Goal: Transaction & Acquisition: Download file/media

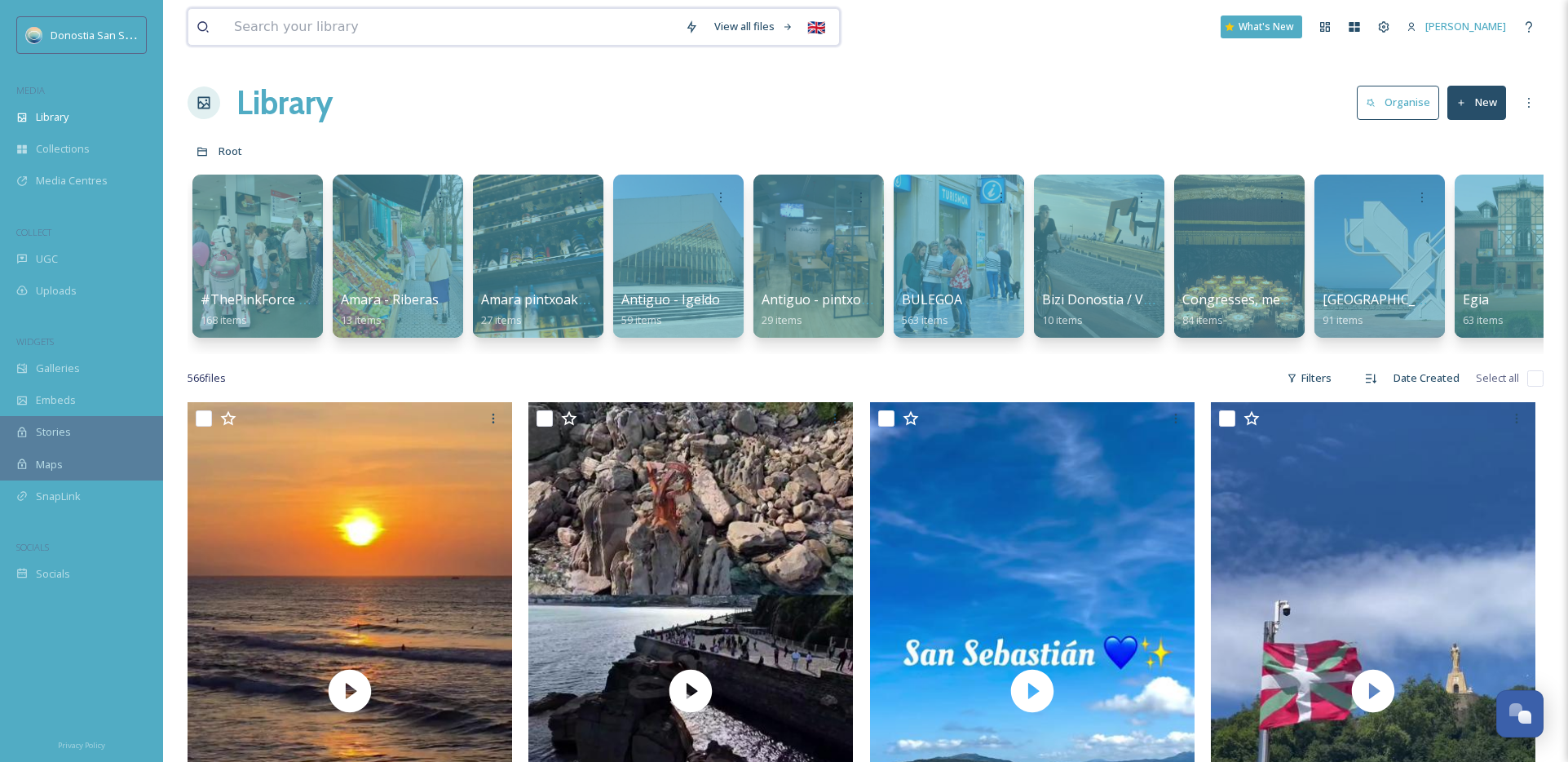
click at [374, 28] on input at bounding box center [451, 26] width 451 height 36
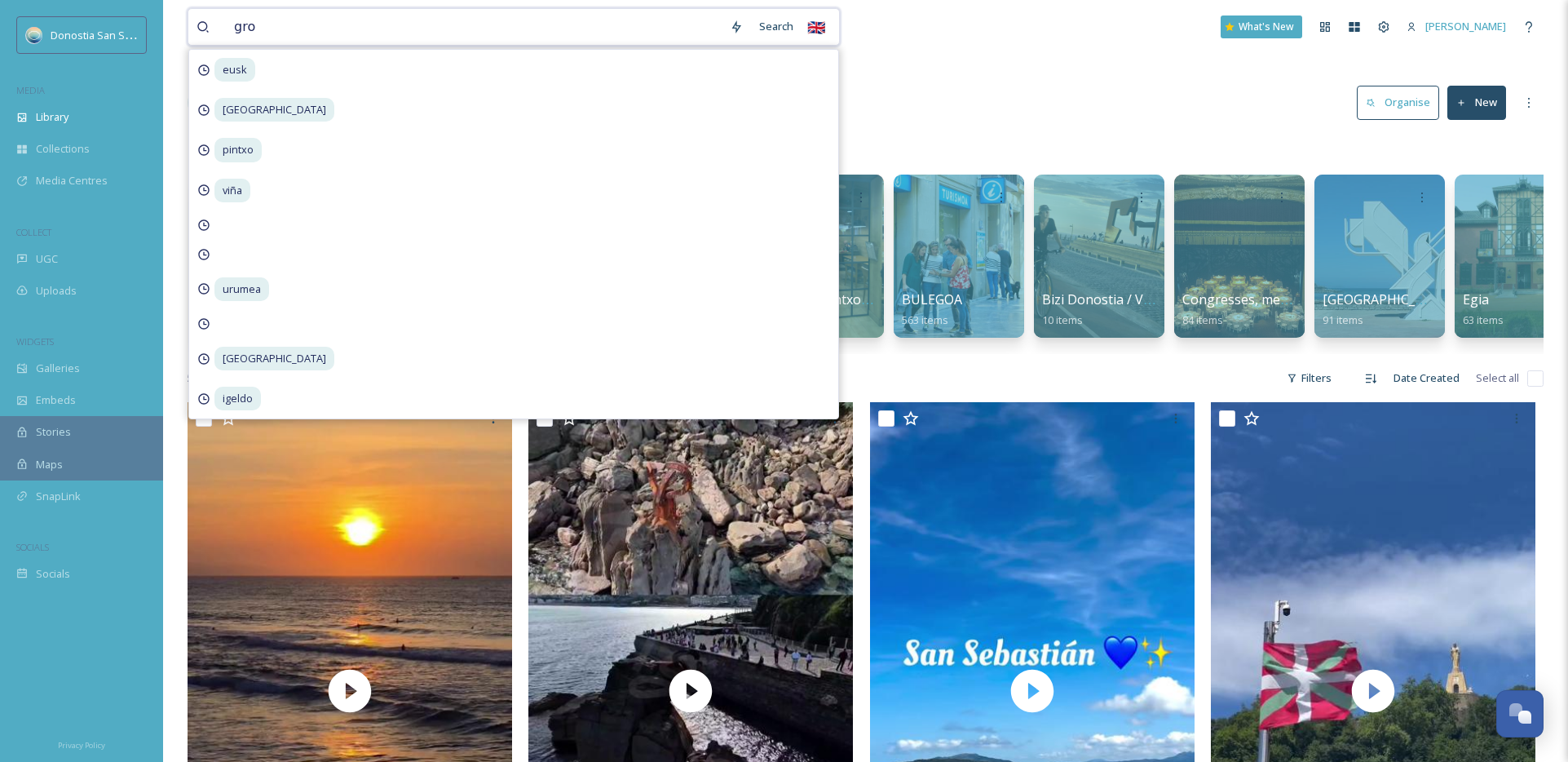
type input "gros"
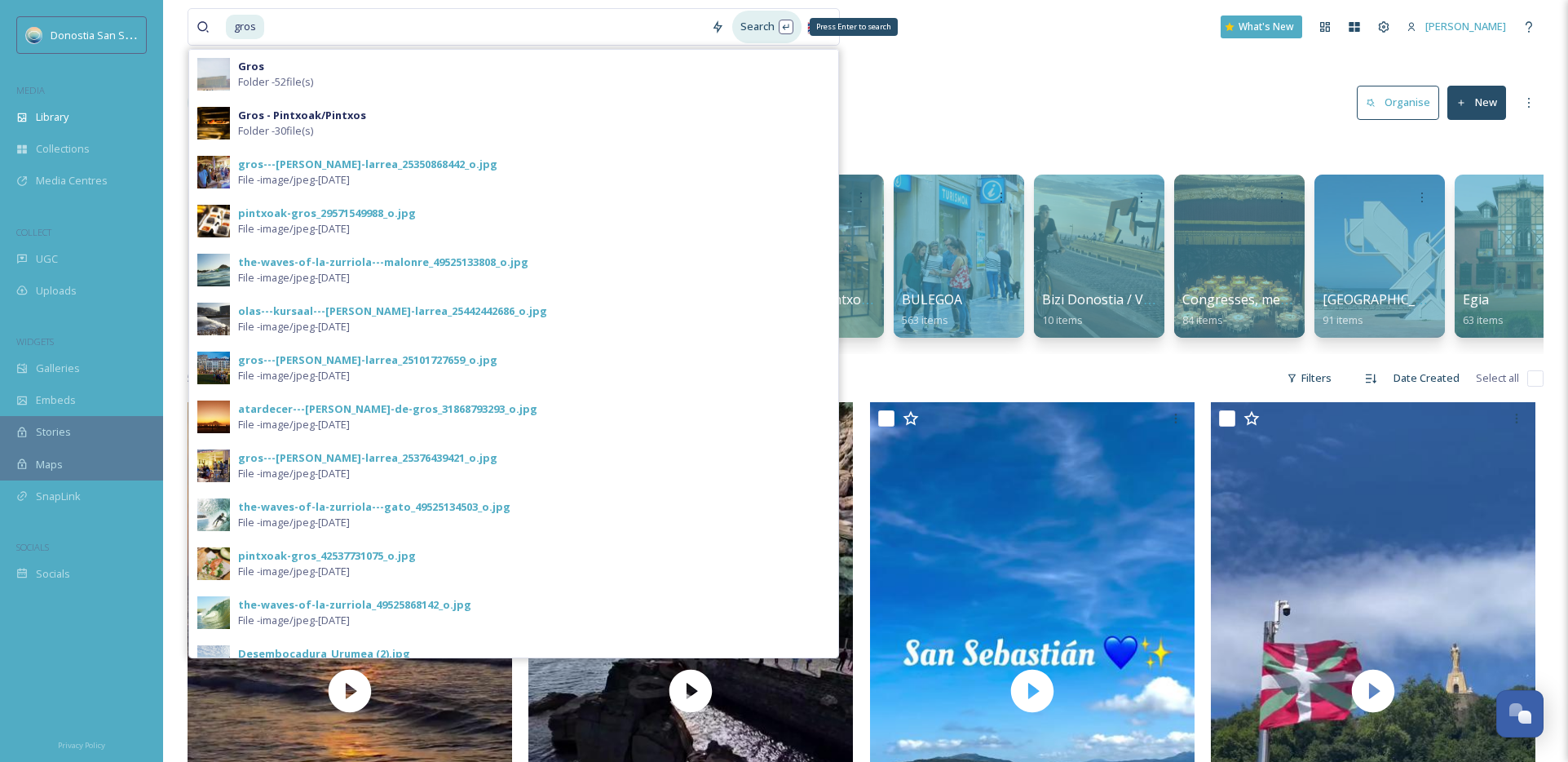
click at [752, 35] on div "Search Press Enter to search" at bounding box center [766, 26] width 69 height 32
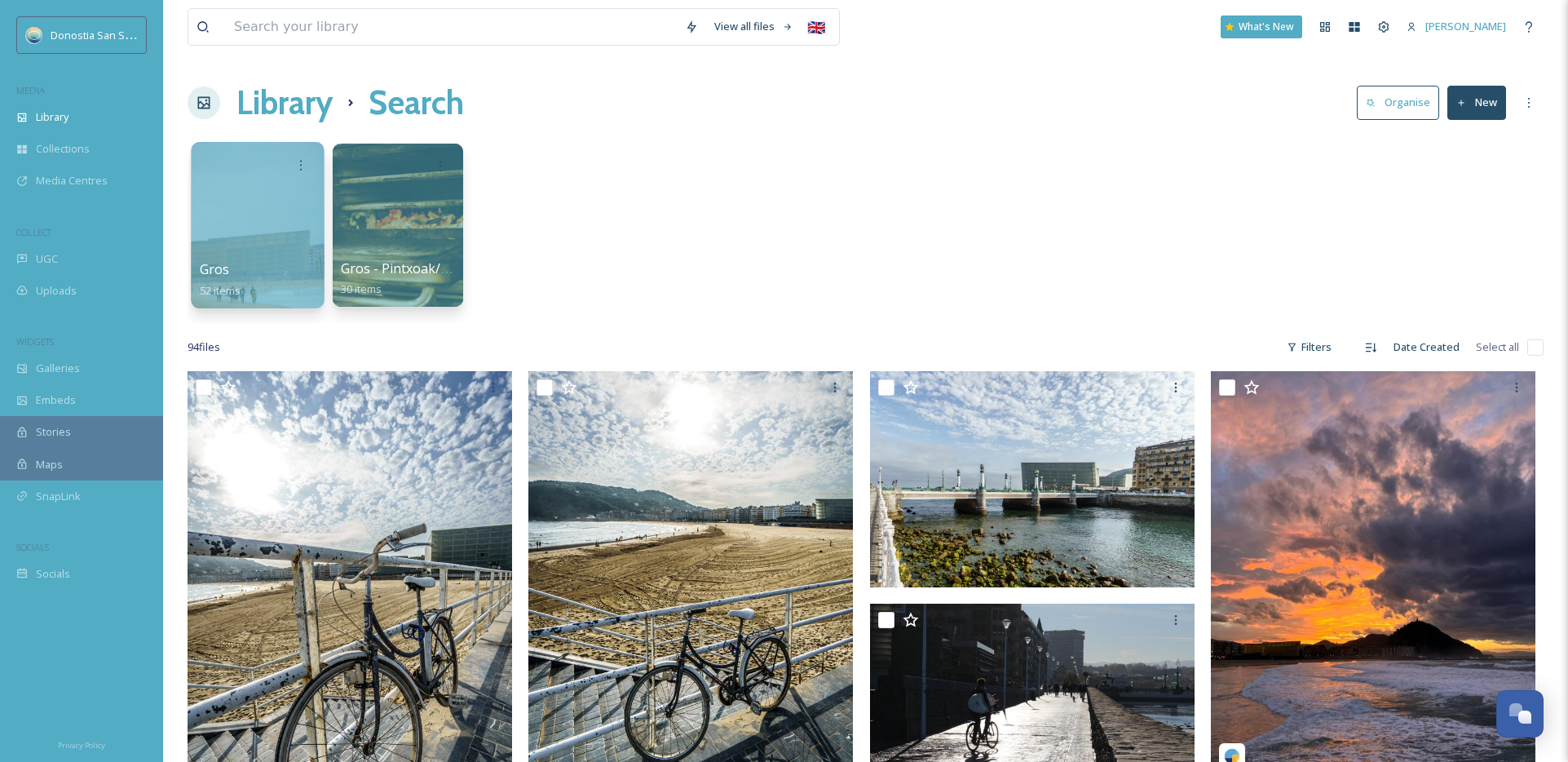
click at [223, 217] on div at bounding box center [257, 225] width 133 height 166
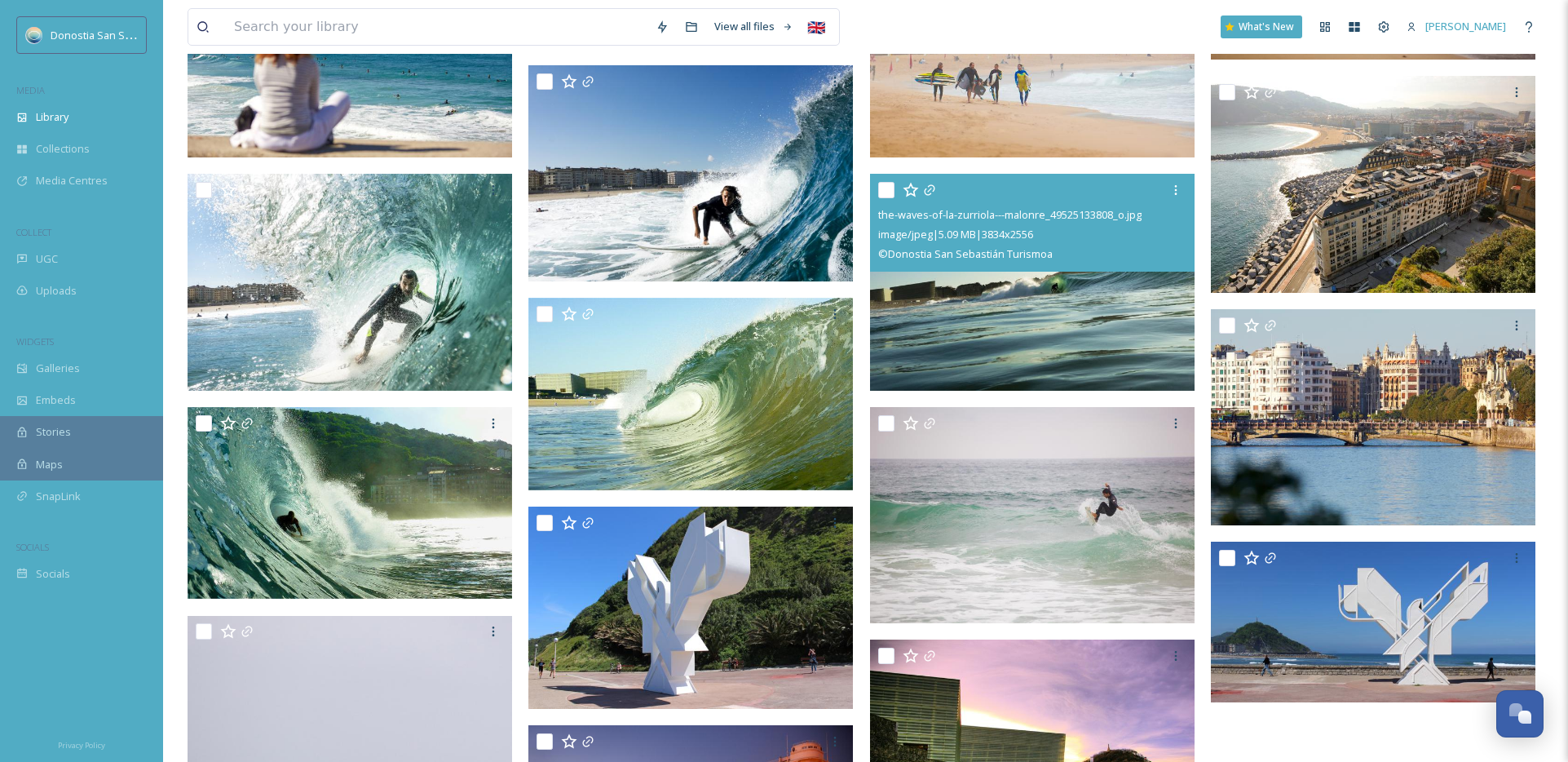
scroll to position [2456, 0]
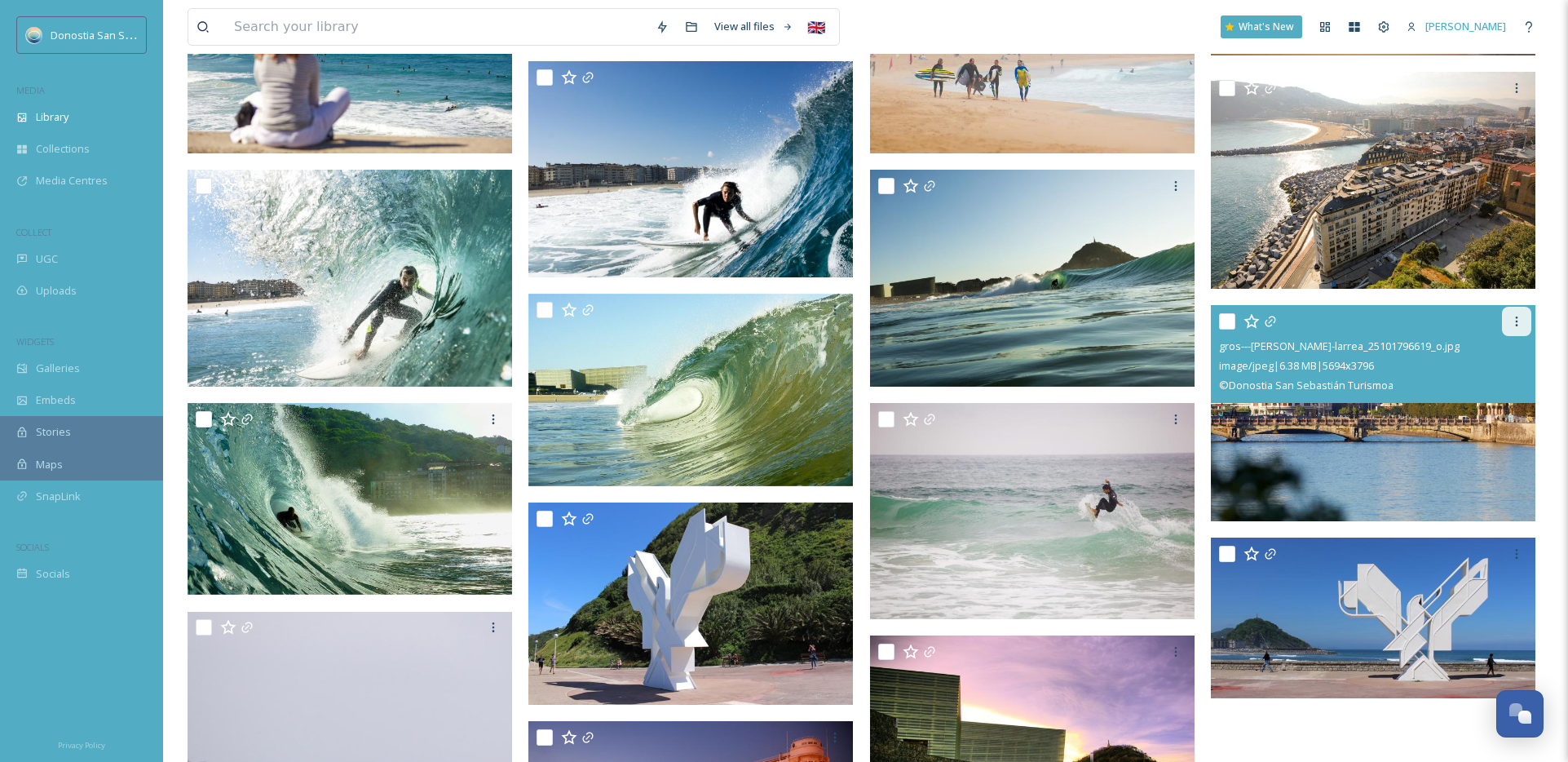
click at [1520, 312] on div at bounding box center [1516, 321] width 29 height 29
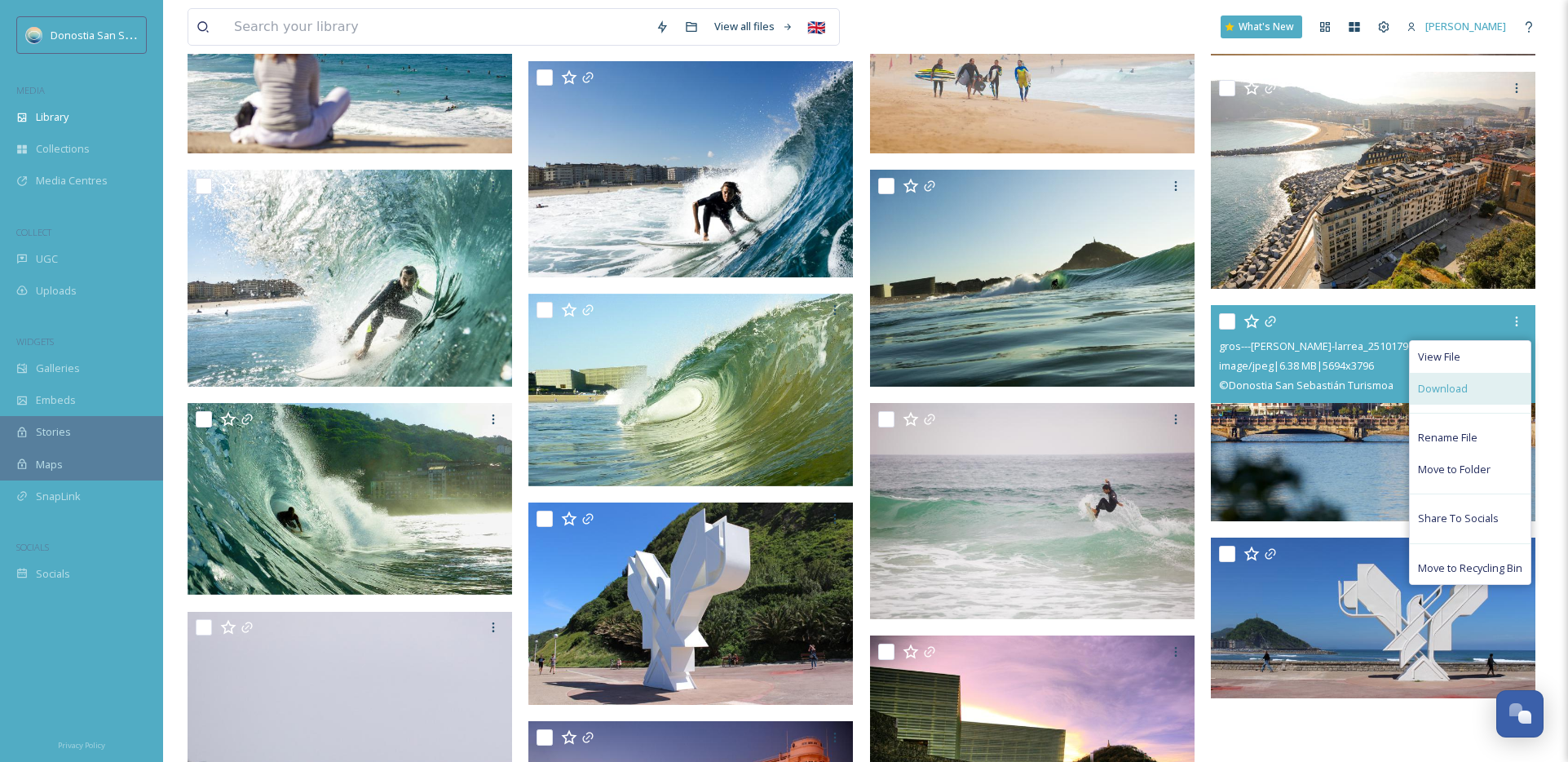
click at [1461, 384] on span "Download" at bounding box center [1443, 388] width 50 height 16
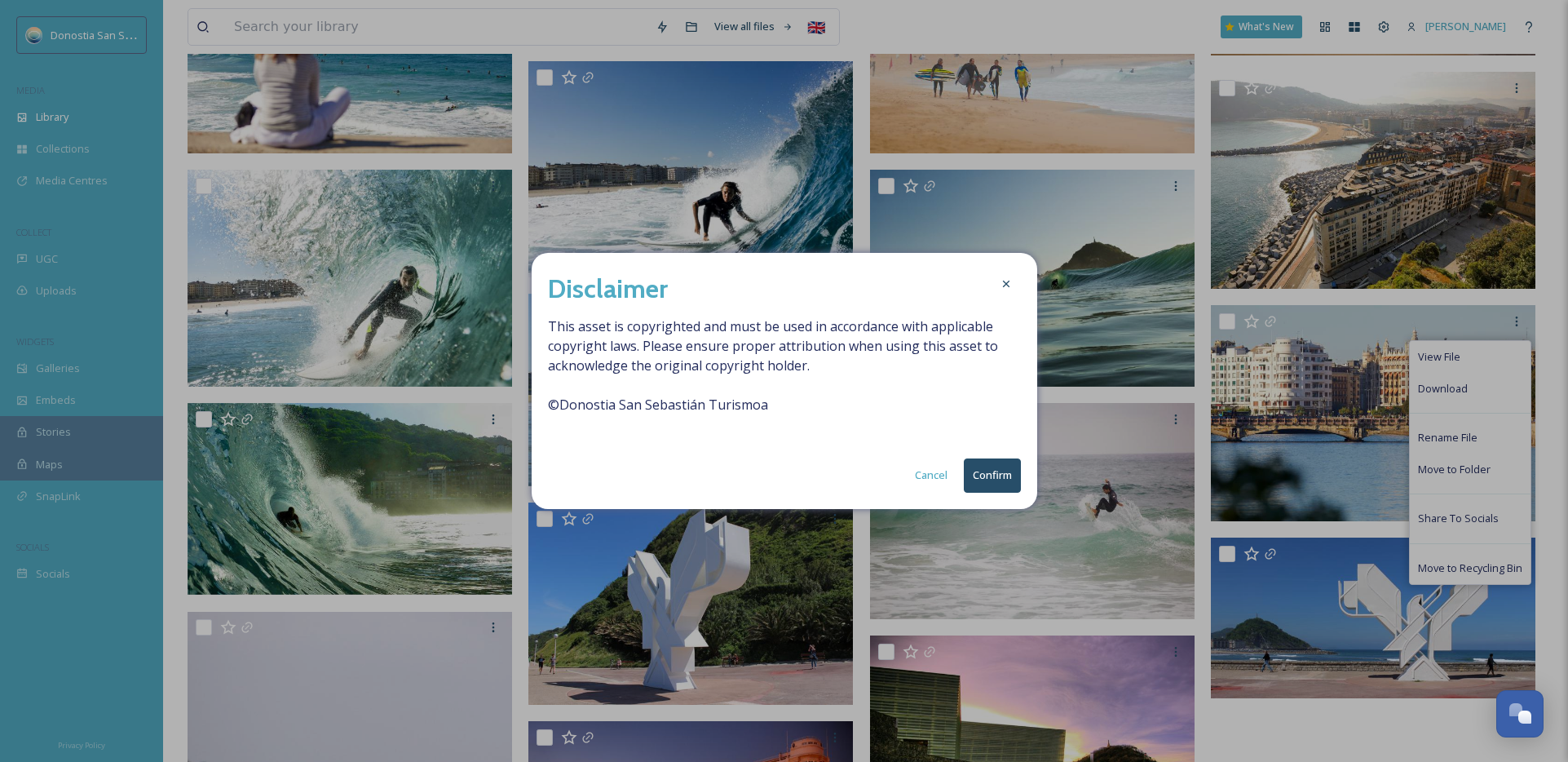
click at [996, 475] on button "Confirm" at bounding box center [992, 475] width 57 height 33
